Goal: Use online tool/utility

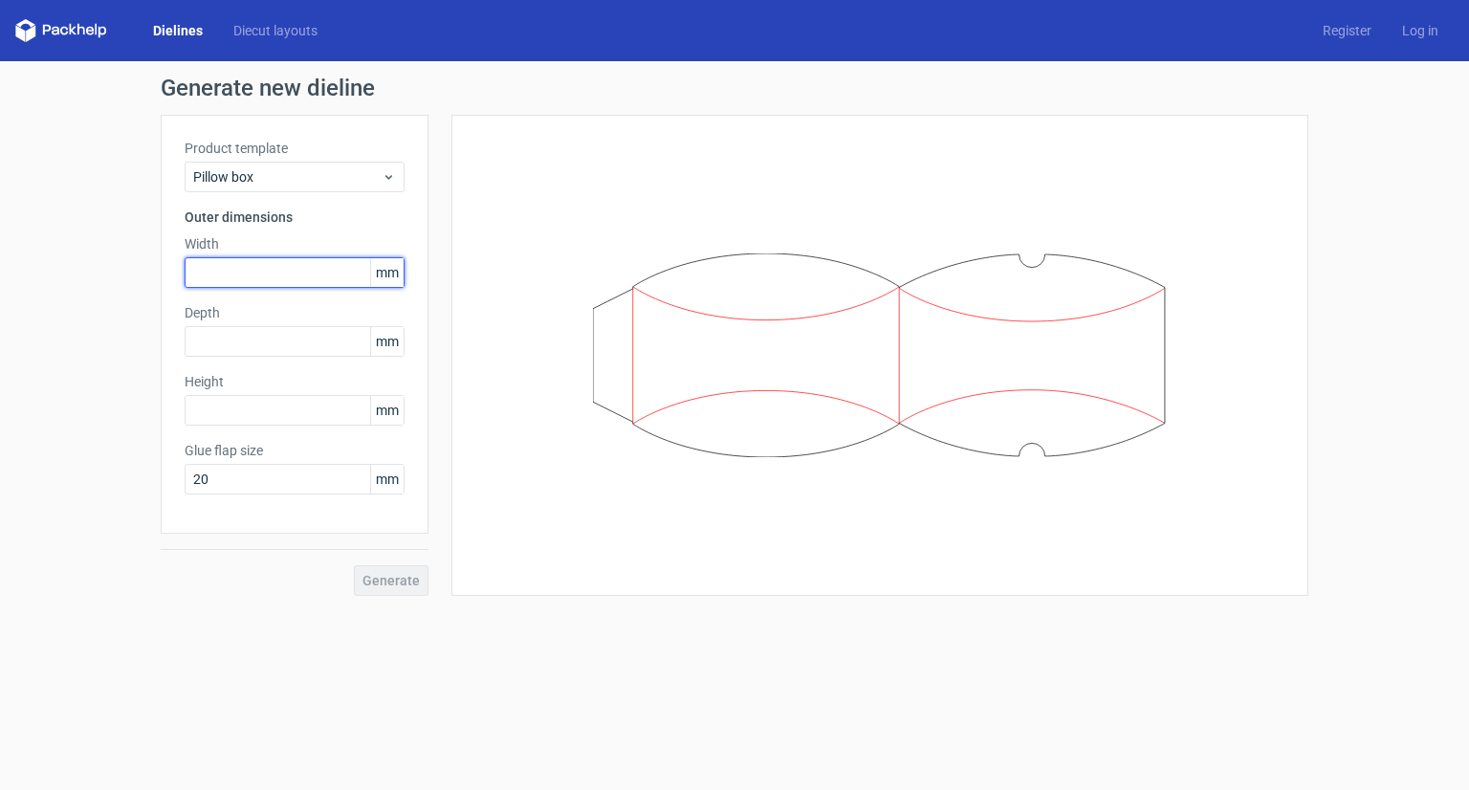
click at [298, 281] on input "text" at bounding box center [295, 272] width 220 height 31
type input "100"
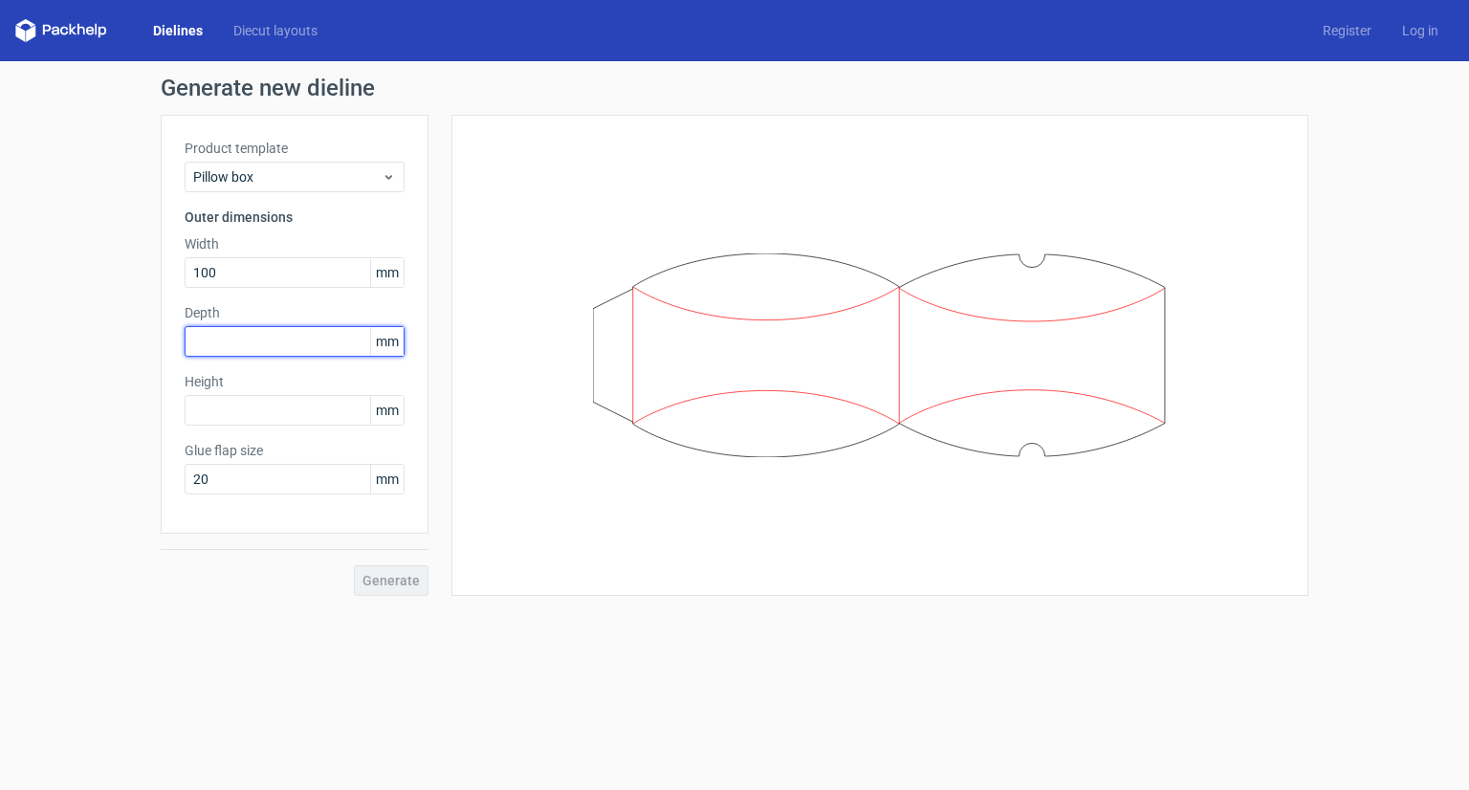
click at [264, 335] on input "text" at bounding box center [295, 341] width 220 height 31
type input "50"
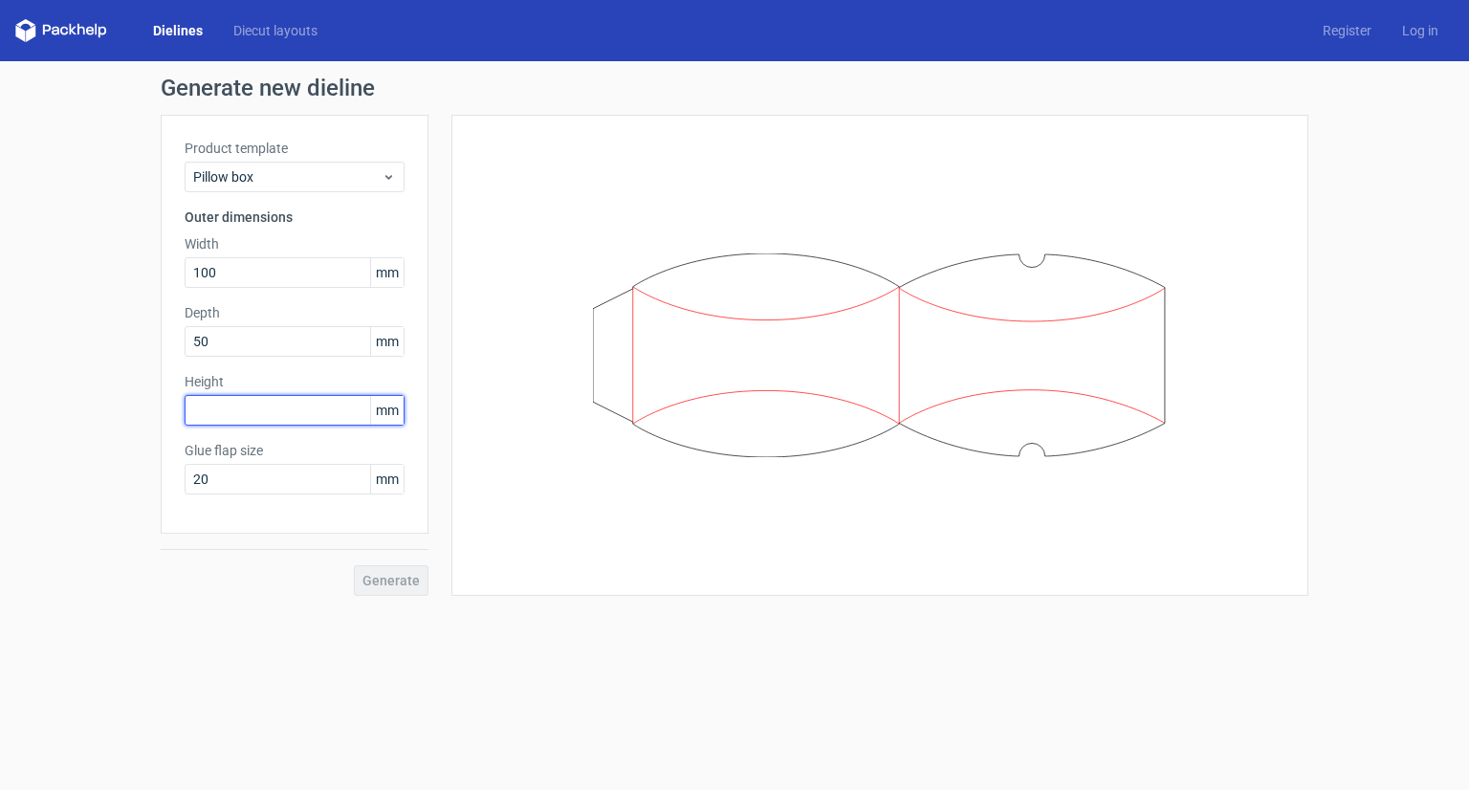
click at [218, 409] on input "text" at bounding box center [295, 410] width 220 height 31
type input "300"
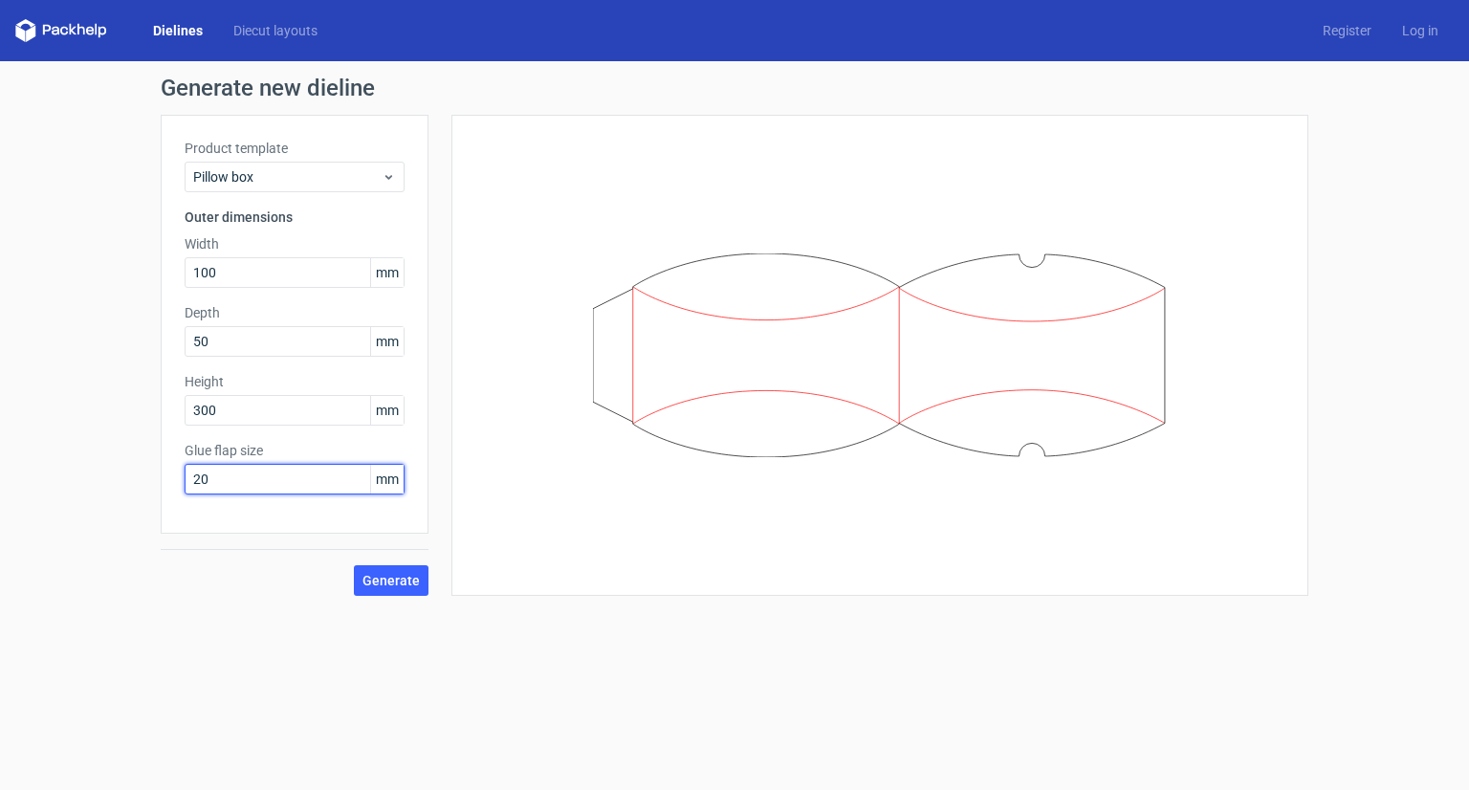
drag, startPoint x: 226, startPoint y: 493, endPoint x: 172, endPoint y: 491, distance: 53.6
click at [172, 491] on div "Product template Pillow box Outer dimensions Width 100 mm Depth 50 mm Height 30…" at bounding box center [295, 324] width 268 height 419
type input "15"
click at [354, 565] on button "Generate" at bounding box center [391, 580] width 75 height 31
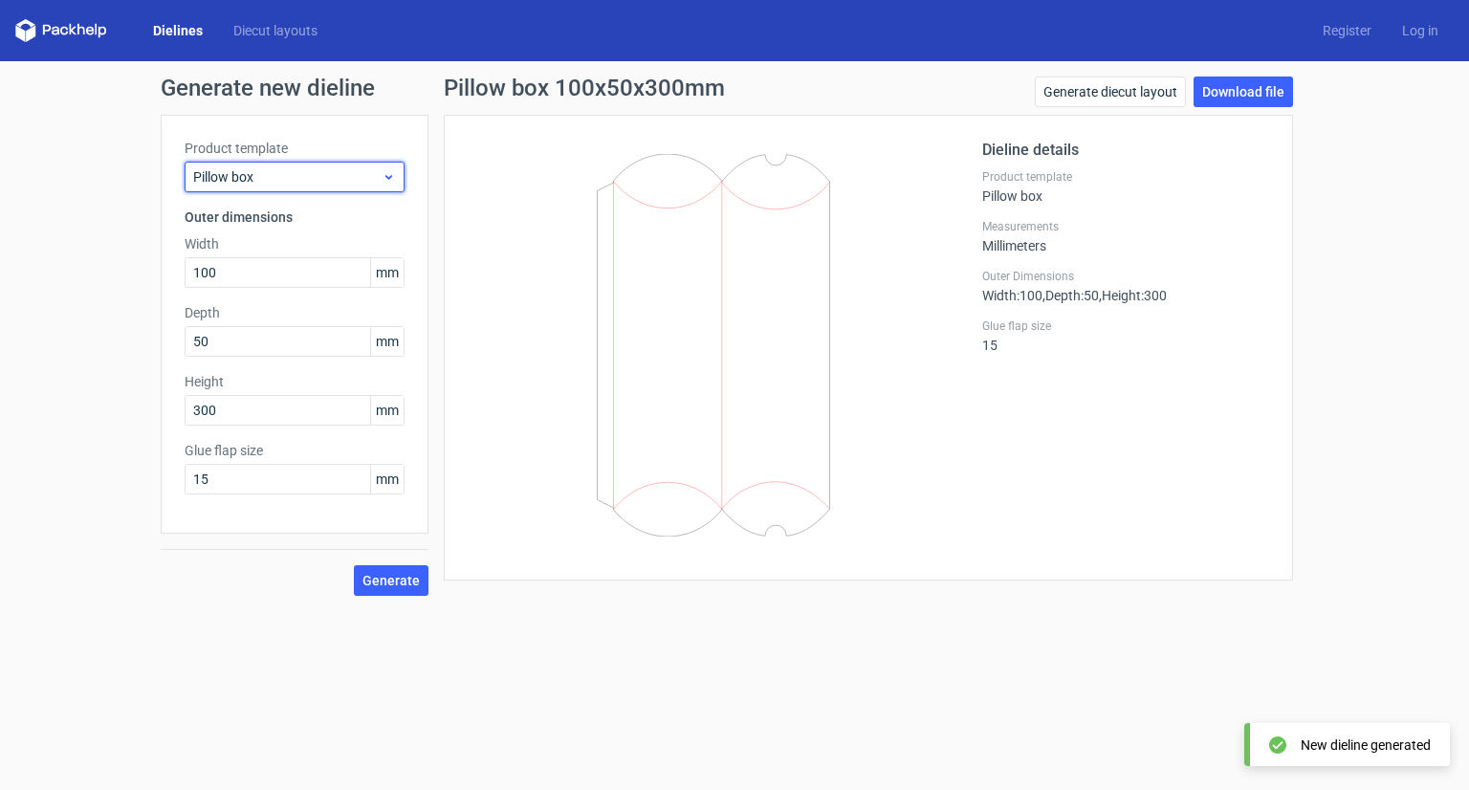
click at [341, 184] on span "Pillow box" at bounding box center [287, 176] width 188 height 19
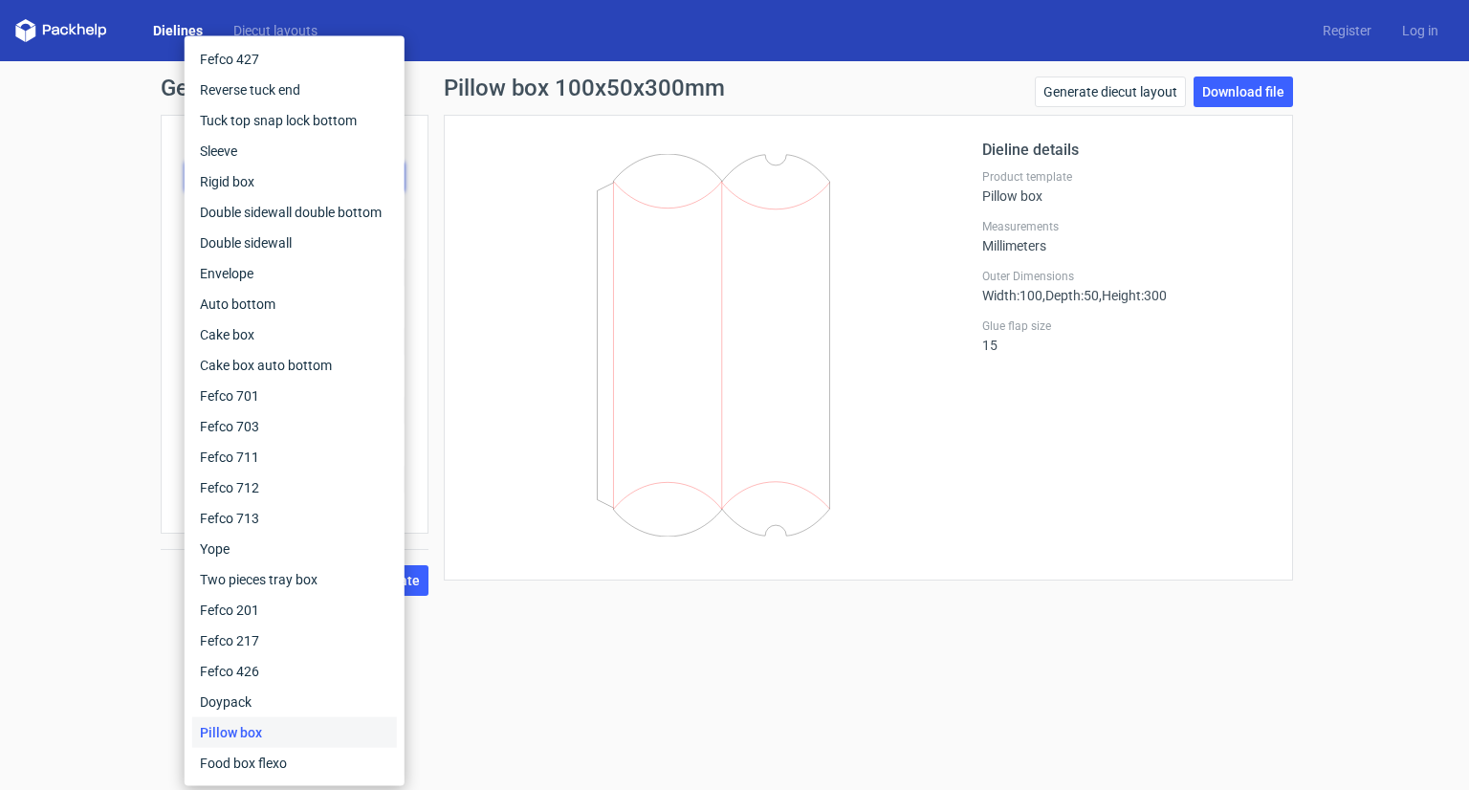
click at [85, 690] on form "Generate new dieline Product template Pillow box Outer dimensions Width 100 mm …" at bounding box center [734, 425] width 1469 height 729
